Goal: Information Seeking & Learning: Check status

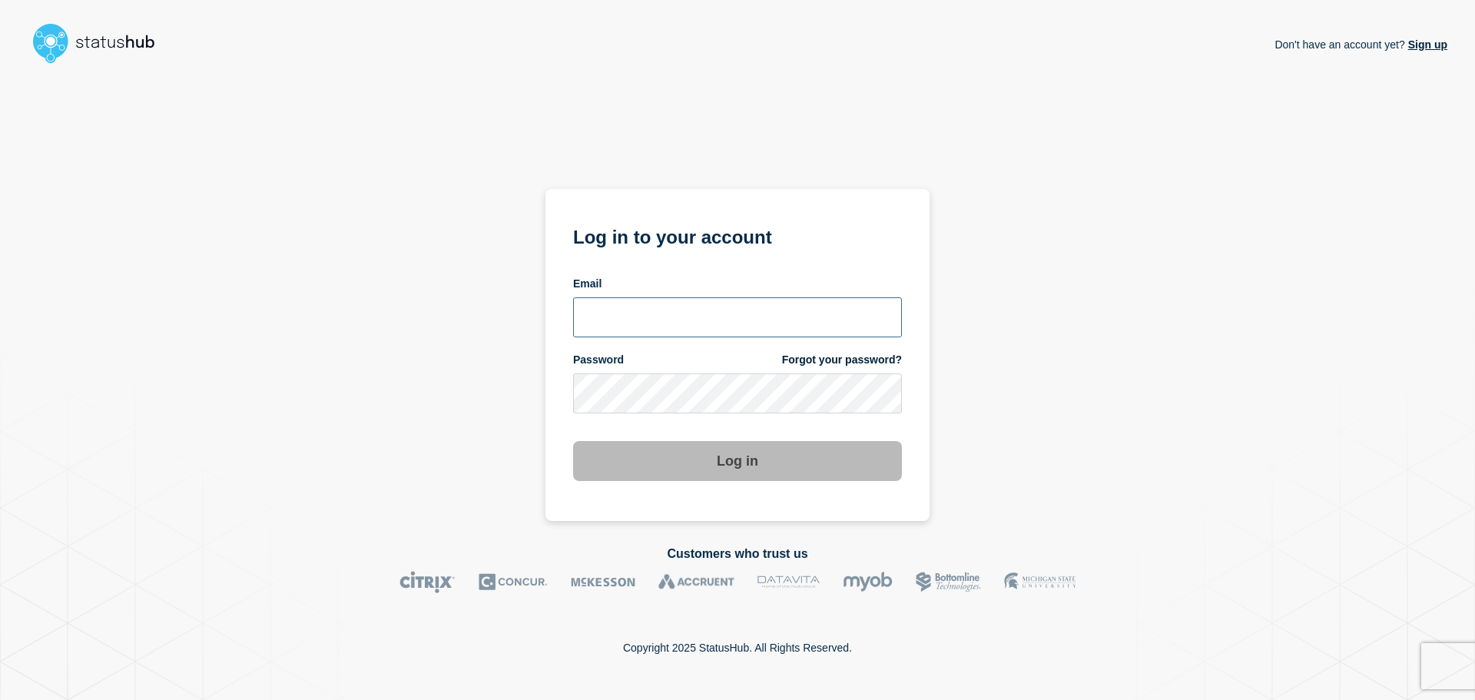
type input "[EMAIL_ADDRESS][DOMAIN_NAME]"
click at [751, 454] on button "Log in" at bounding box center [737, 461] width 329 height 40
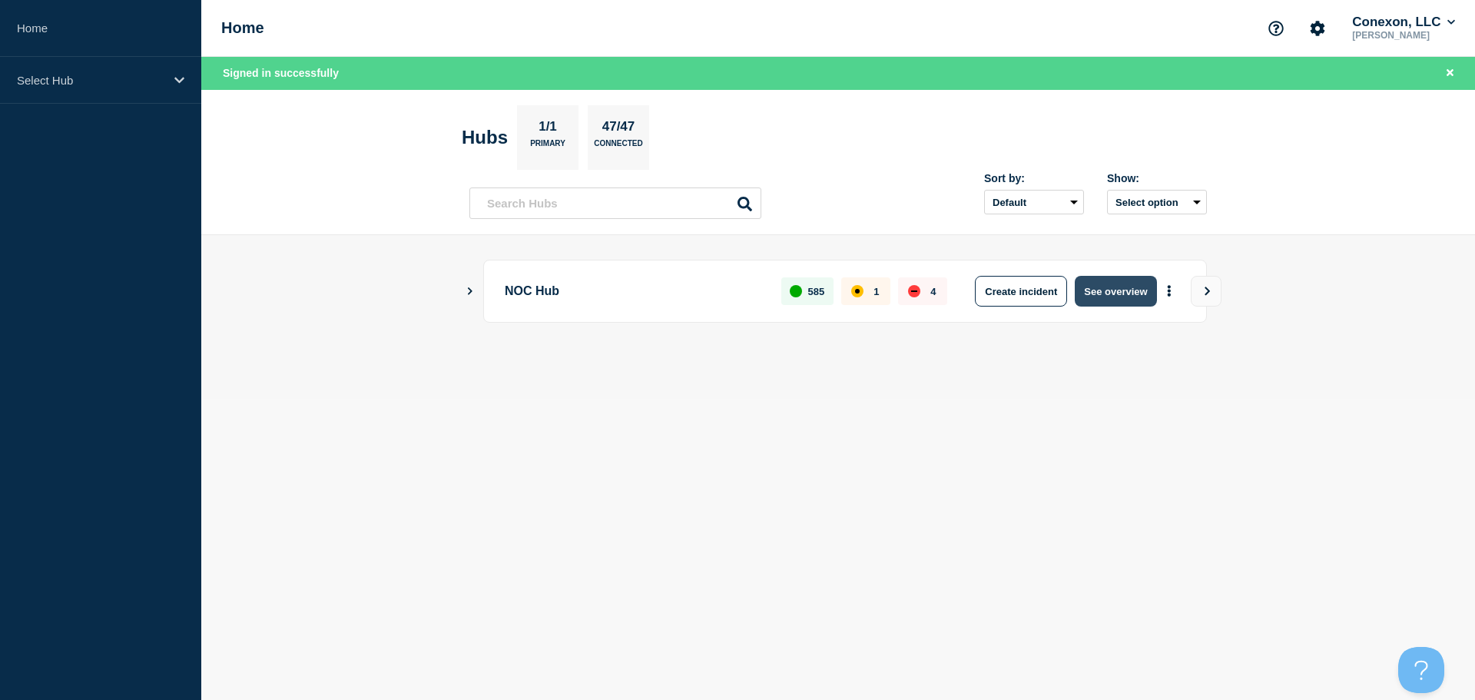
click at [1100, 301] on button "See overview" at bounding box center [1115, 291] width 81 height 31
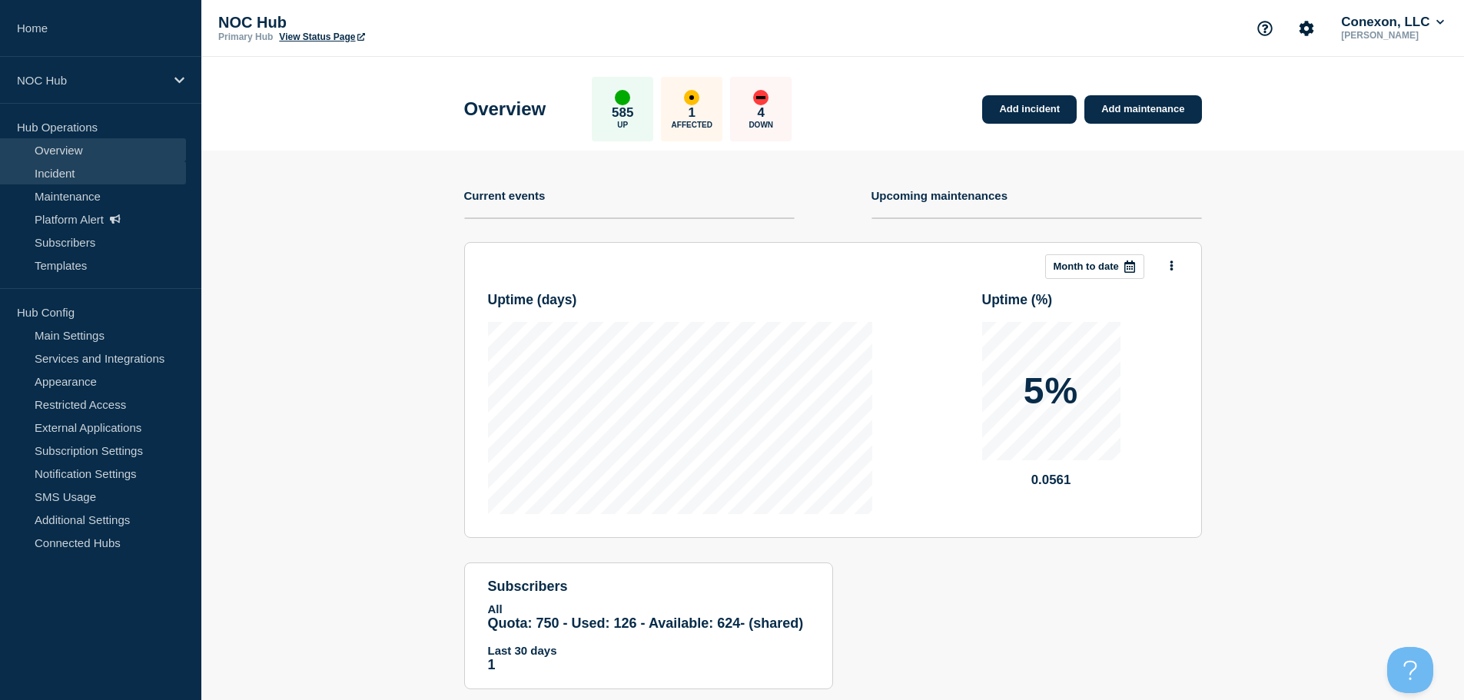
click at [108, 164] on link "Incident" at bounding box center [93, 172] width 186 height 23
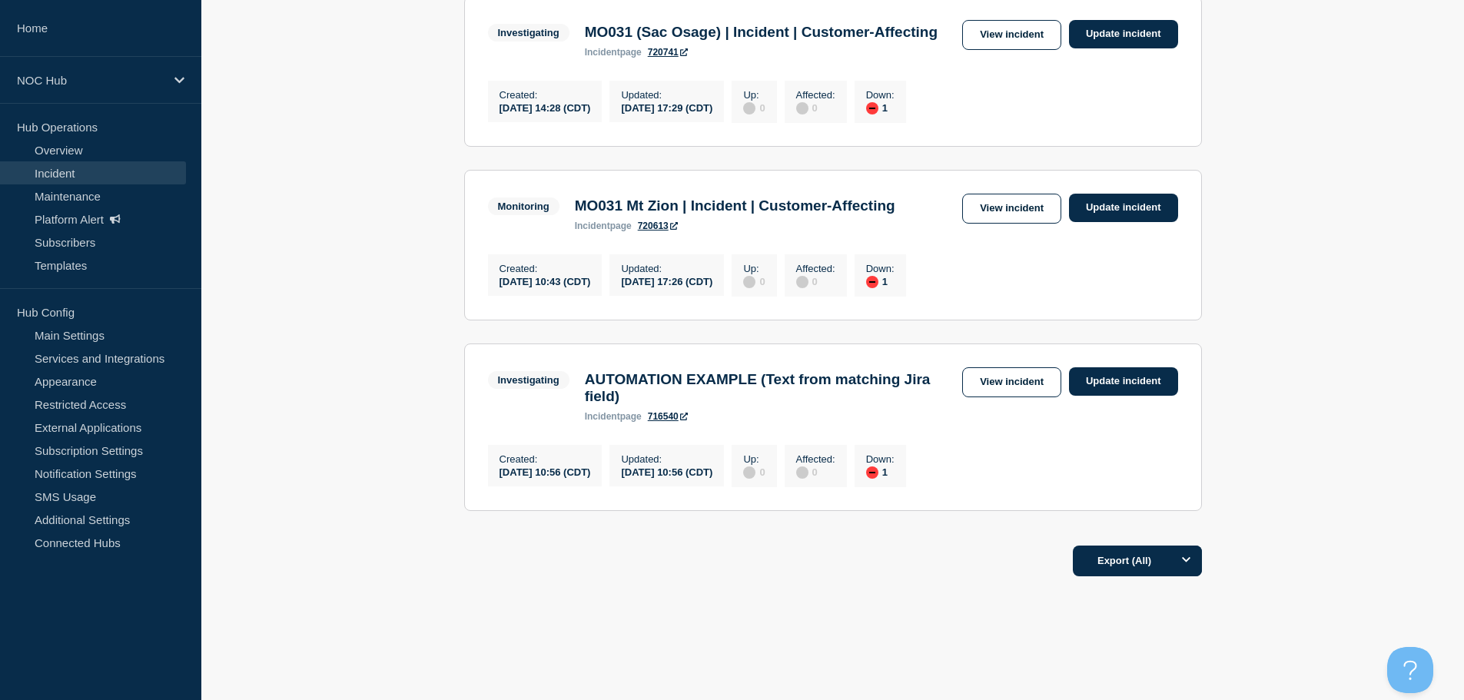
scroll to position [538, 0]
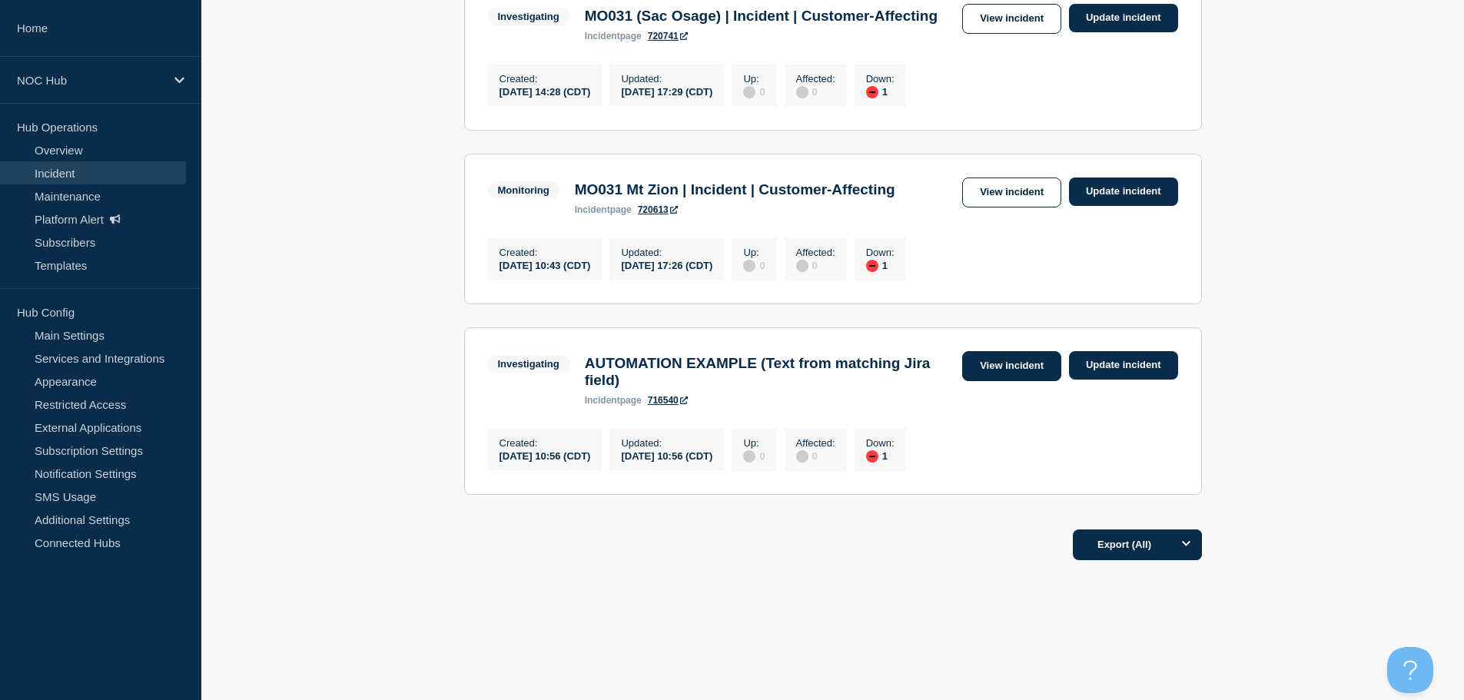
click at [984, 372] on link "View incident" at bounding box center [1011, 366] width 99 height 30
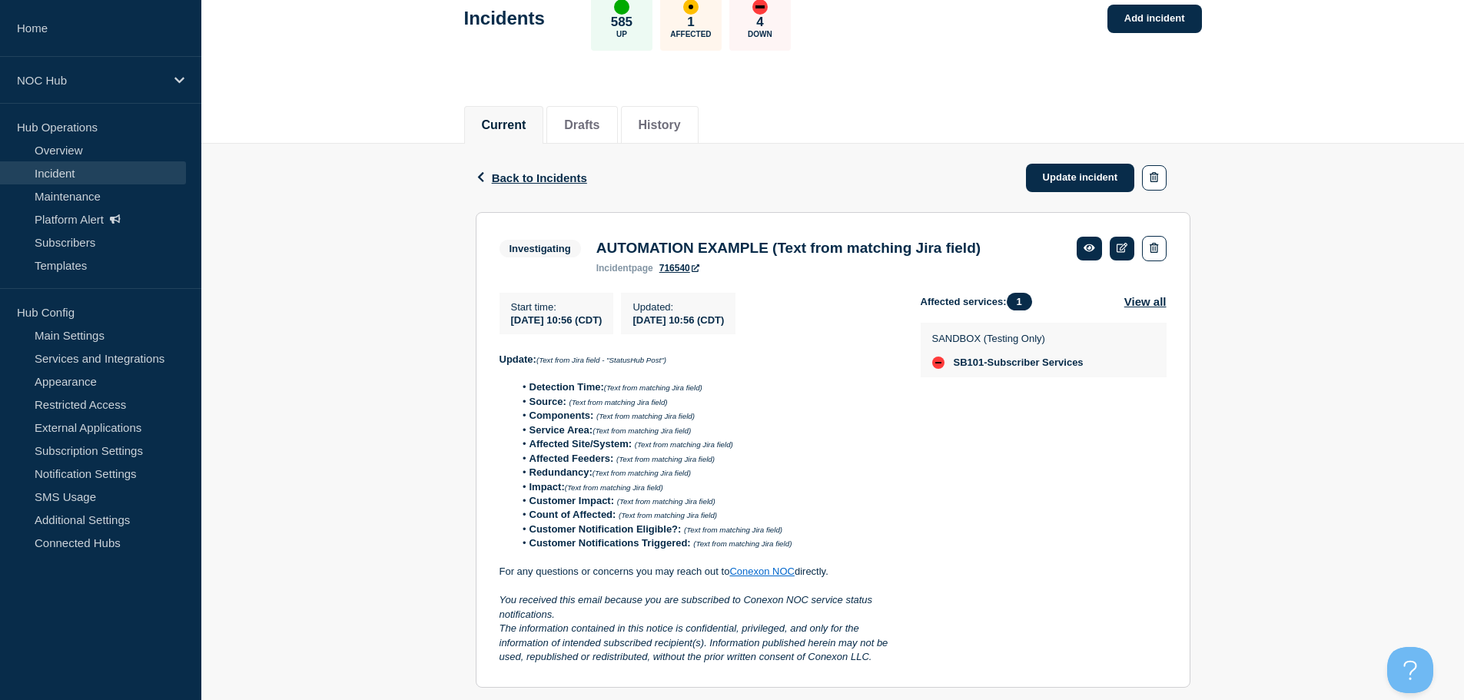
scroll to position [58, 0]
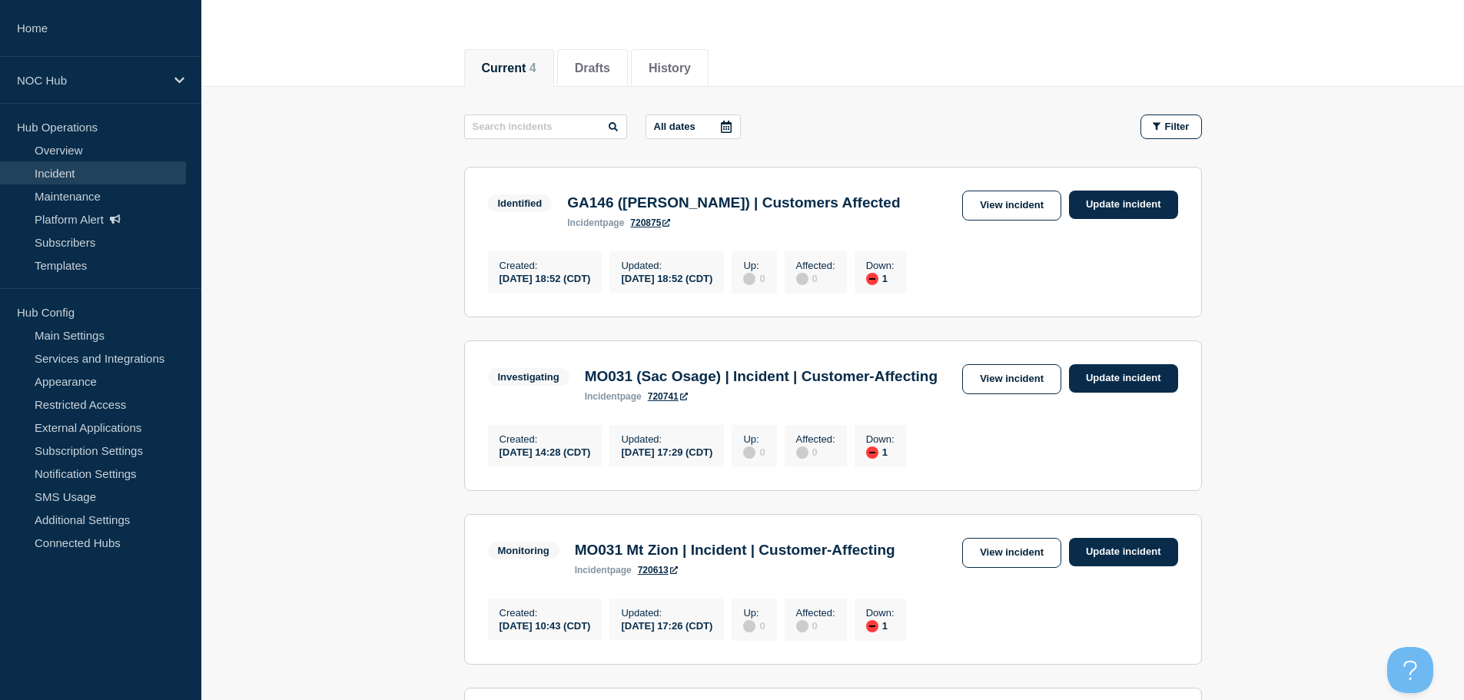
scroll to position [20, 0]
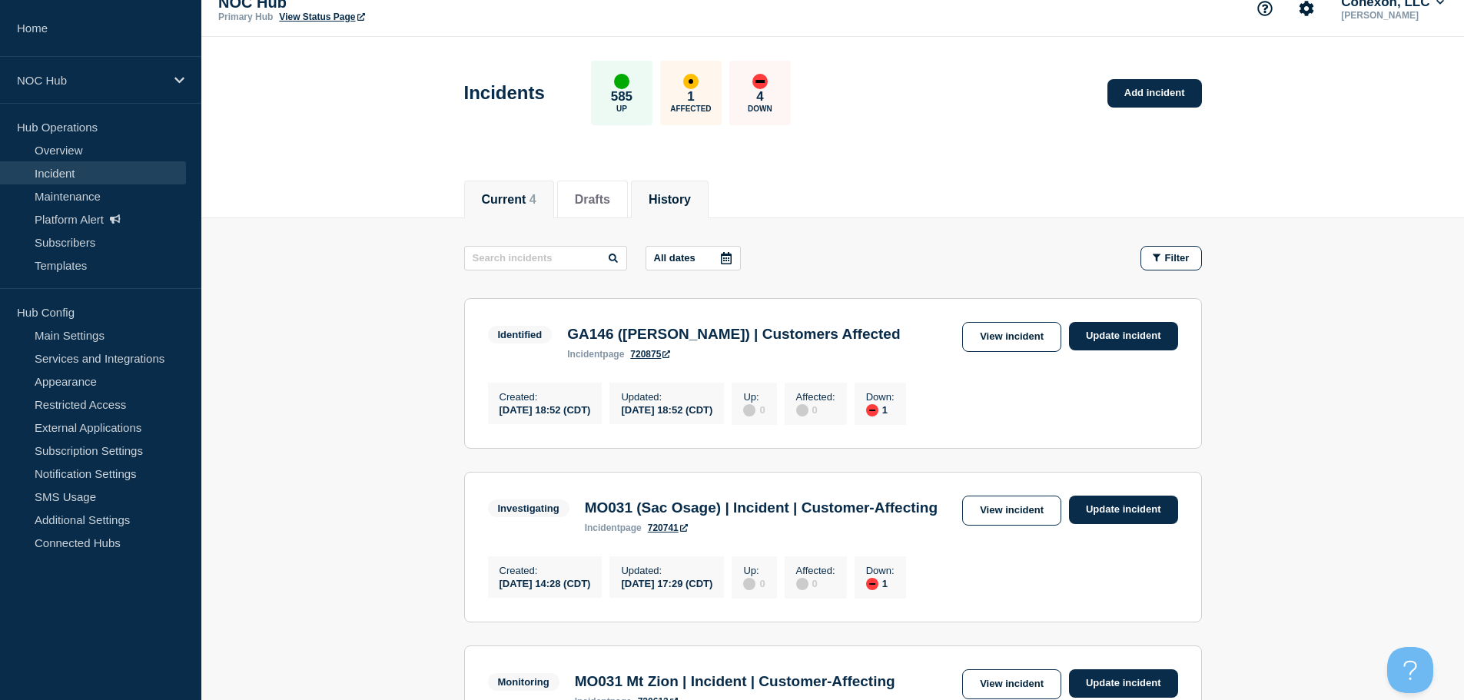
click at [665, 200] on button "History" at bounding box center [670, 200] width 42 height 14
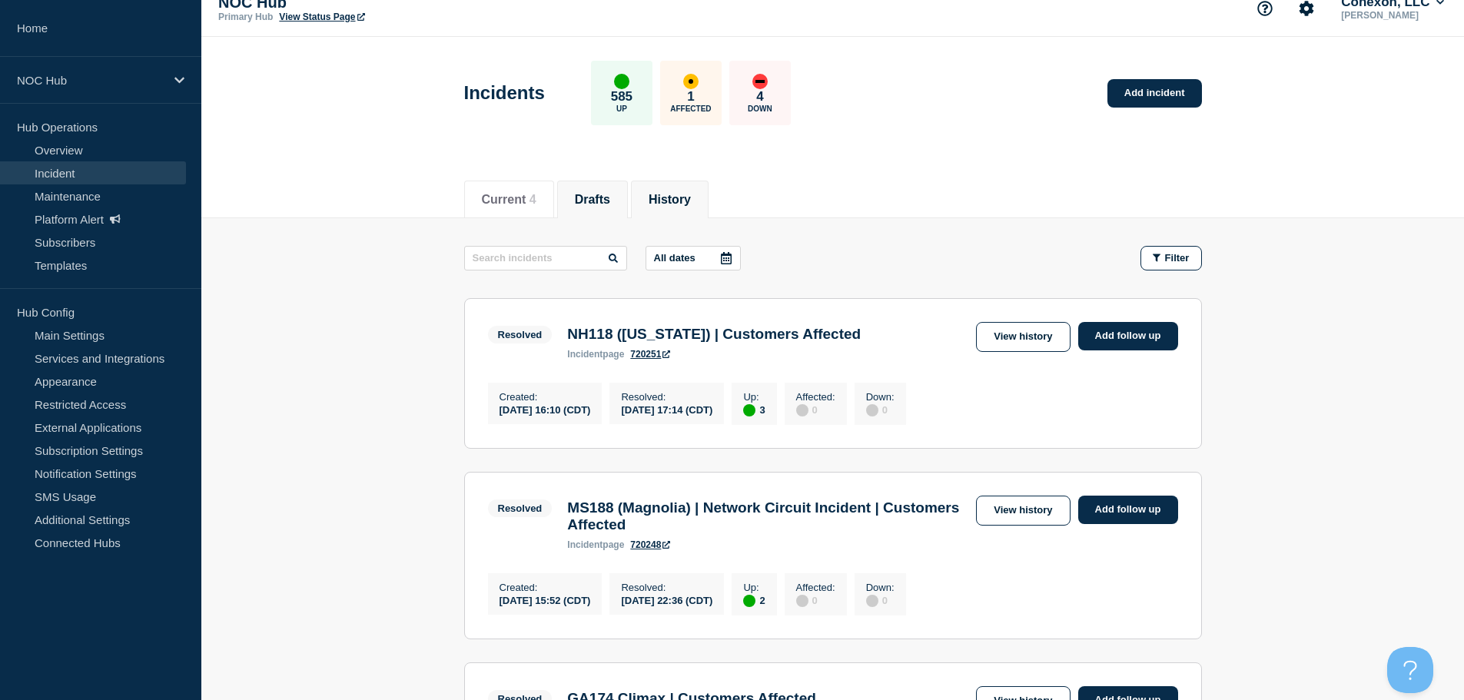
click at [625, 203] on li "Drafts" at bounding box center [592, 200] width 71 height 38
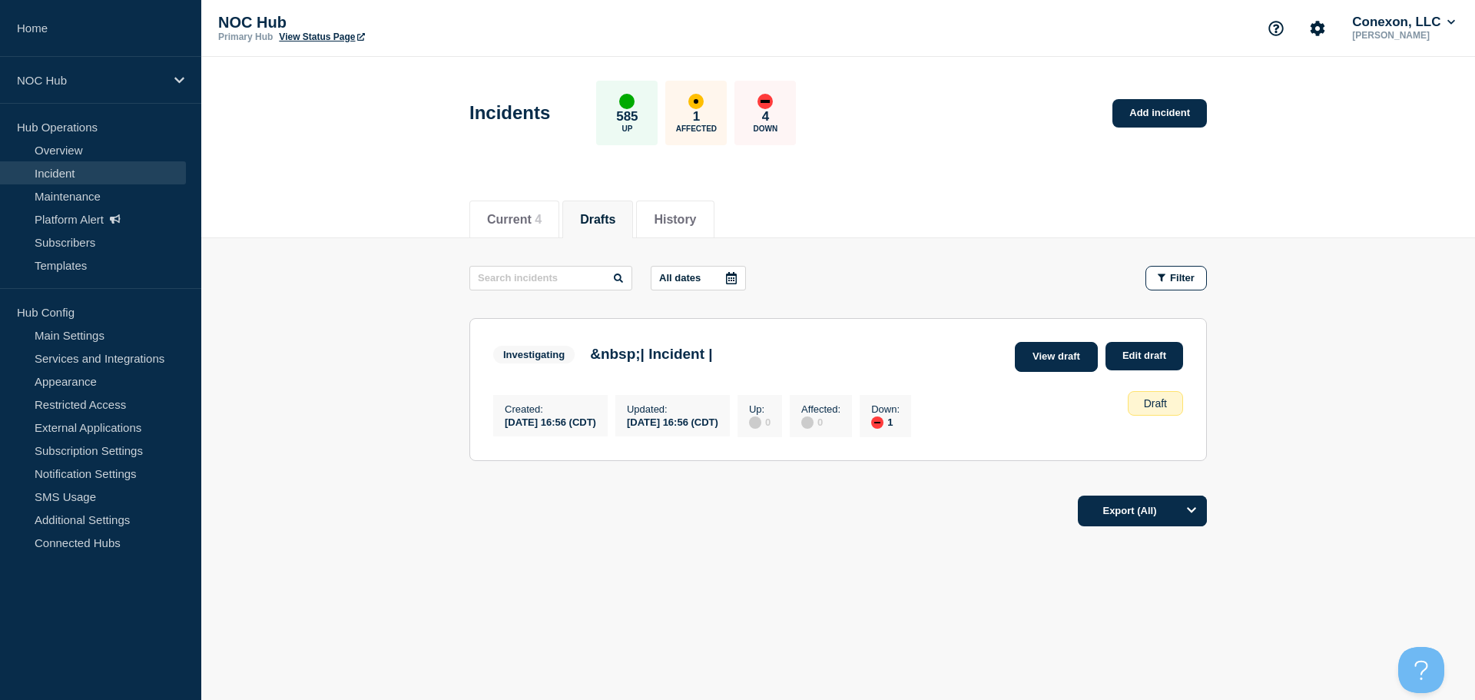
click at [1067, 350] on link "View draft" at bounding box center [1056, 357] width 83 height 30
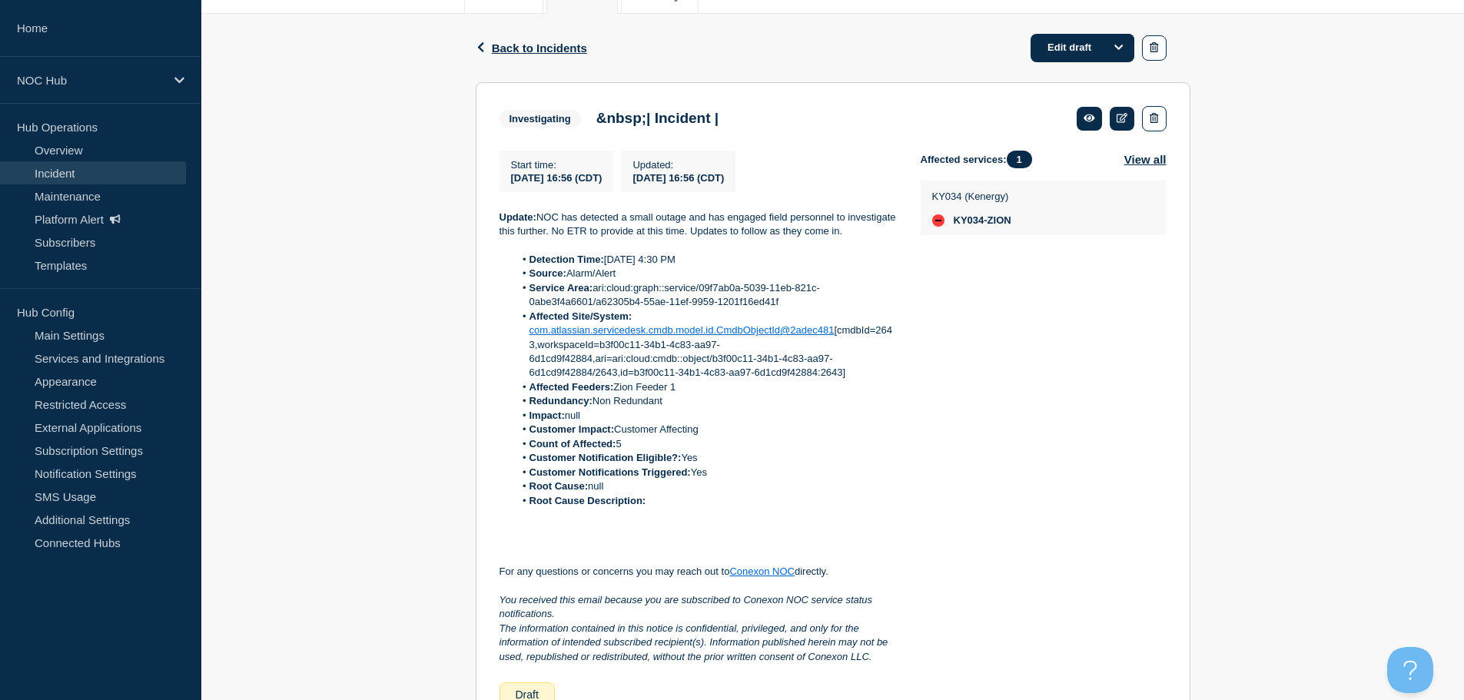
scroll to position [231, 0]
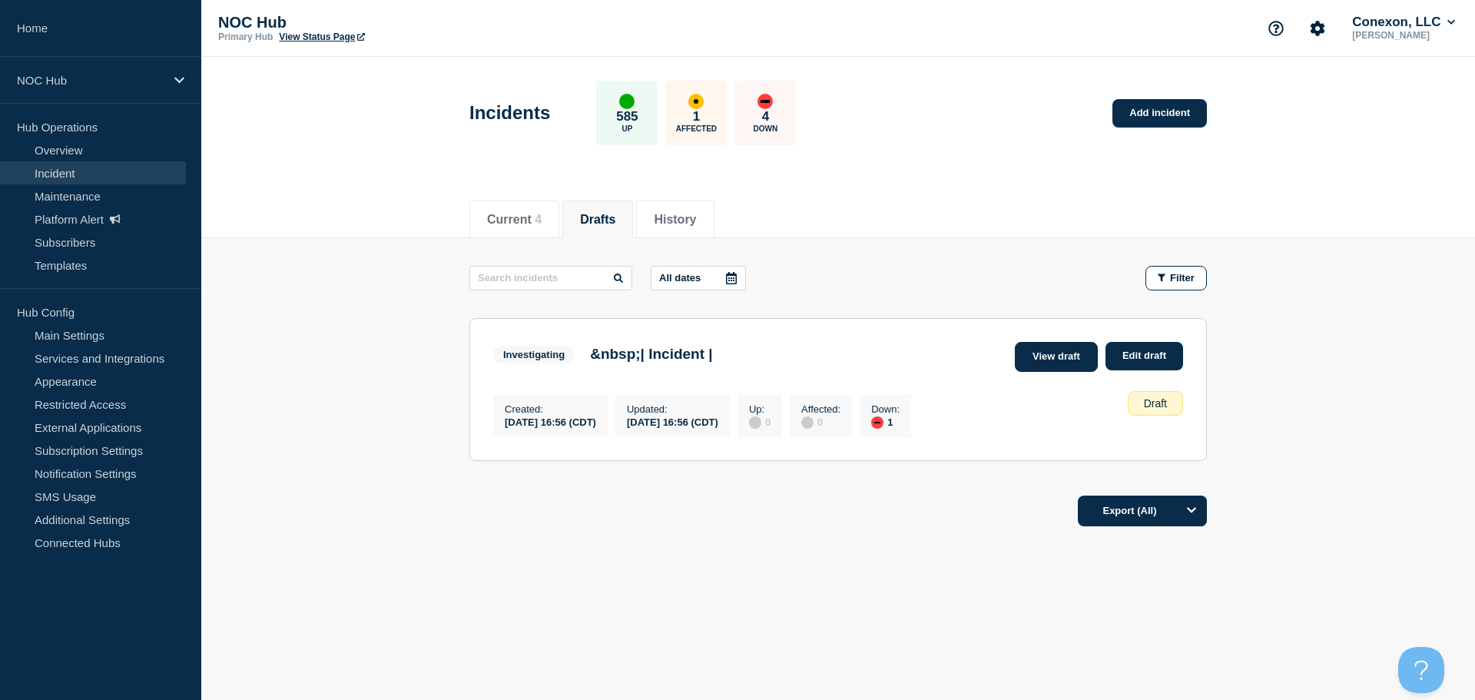
click at [1059, 357] on link "View draft" at bounding box center [1056, 357] width 83 height 30
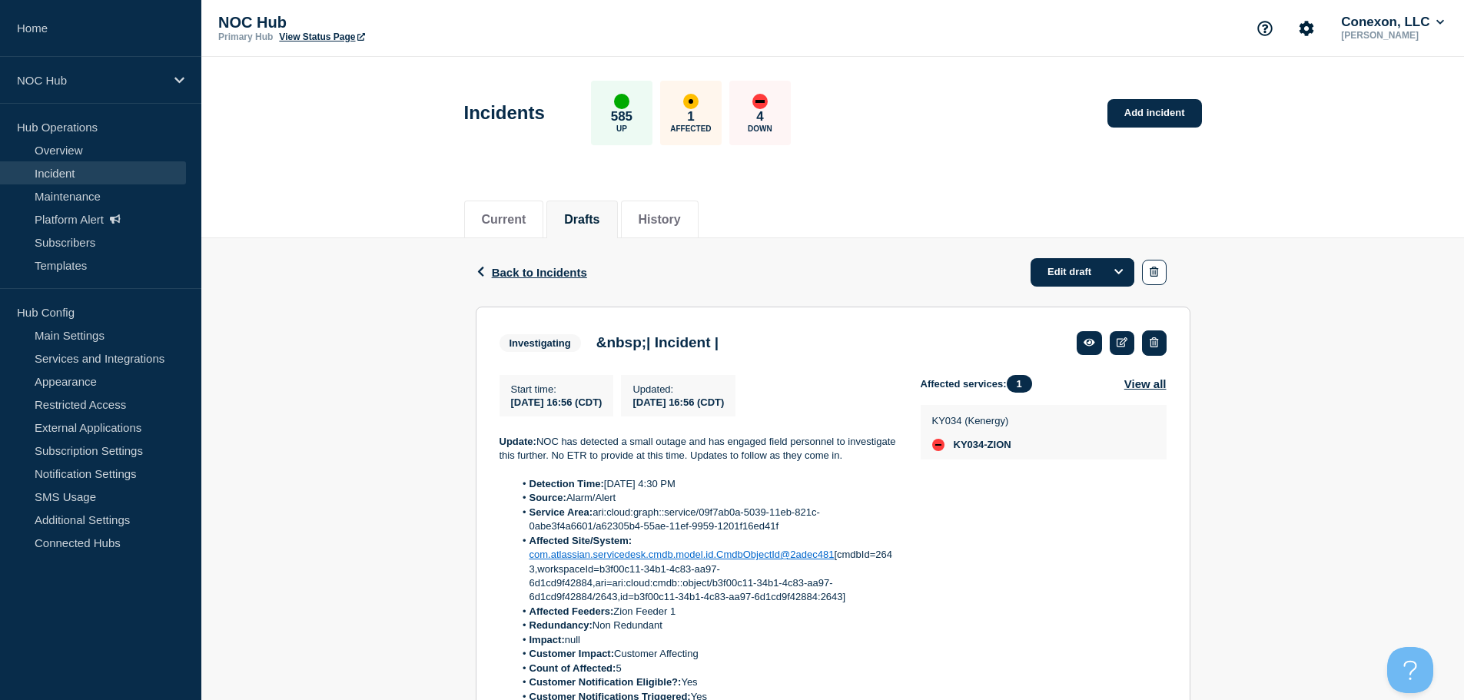
click at [1159, 340] on button "button" at bounding box center [1154, 342] width 24 height 25
